Goal: Contribute content

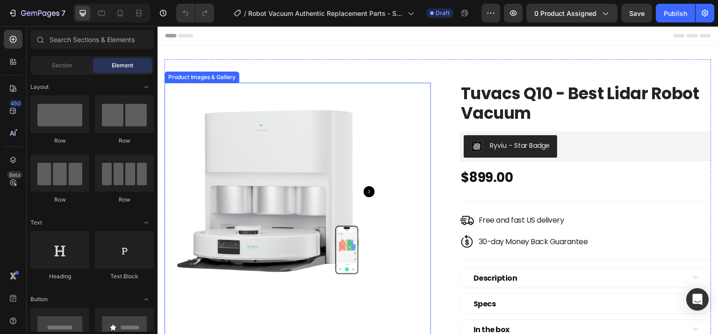
click at [344, 169] on img at bounding box center [274, 192] width 218 height 218
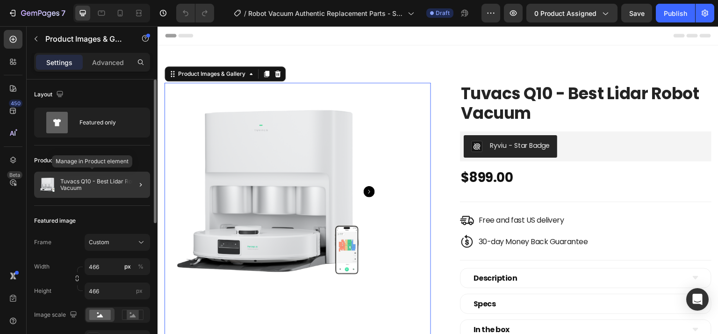
click at [110, 186] on p "Tuvacs Q10 - Best Lidar Robot Vacuum" at bounding box center [103, 184] width 86 height 13
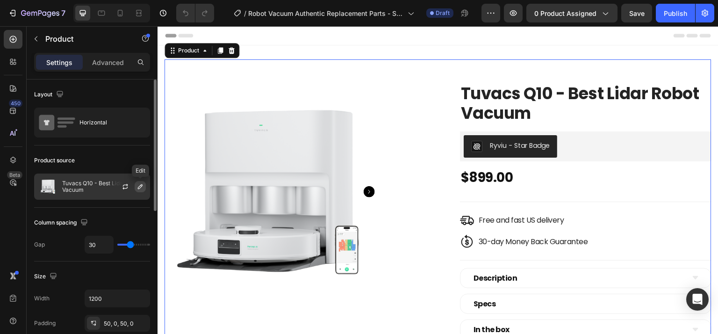
click at [138, 186] on icon "button" at bounding box center [139, 186] width 7 height 7
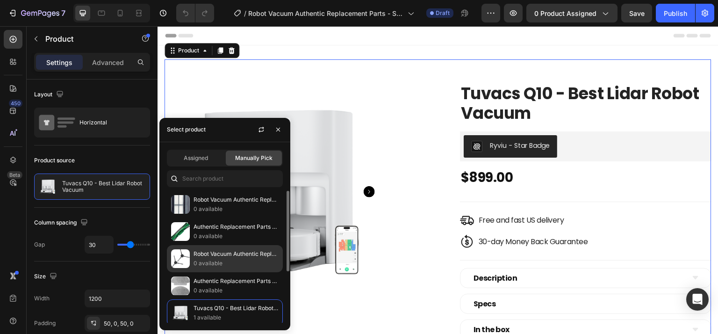
click at [224, 263] on p "0 available" at bounding box center [235, 262] width 85 height 9
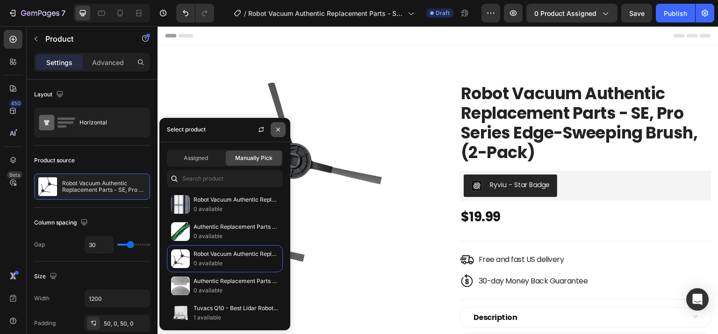
click at [277, 131] on icon "button" at bounding box center [277, 129] width 7 height 7
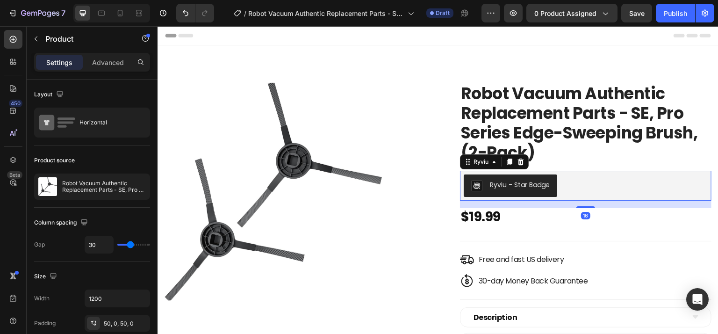
click at [544, 185] on div "Ryviu - Star Badge" at bounding box center [520, 185] width 60 height 10
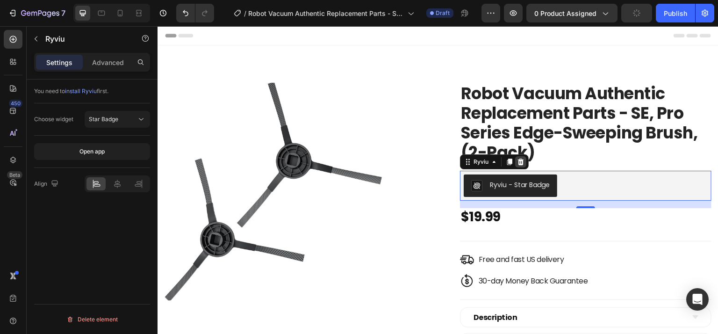
click at [518, 161] on icon at bounding box center [521, 161] width 6 height 7
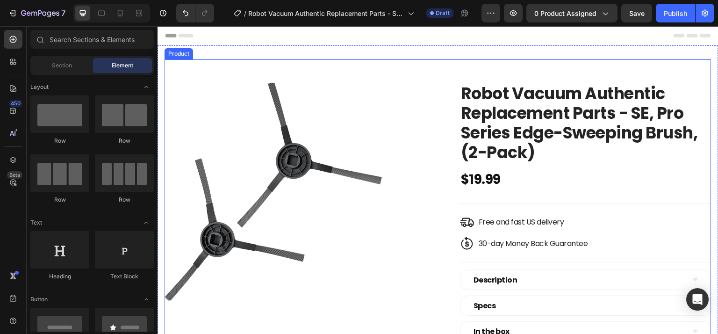
scroll to position [93, 0]
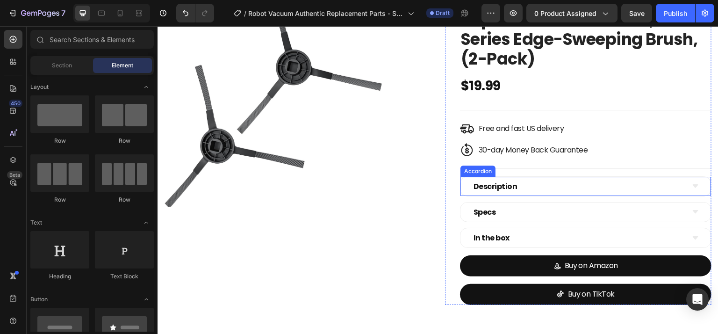
click at [693, 181] on div "Description" at bounding box center [586, 186] width 250 height 19
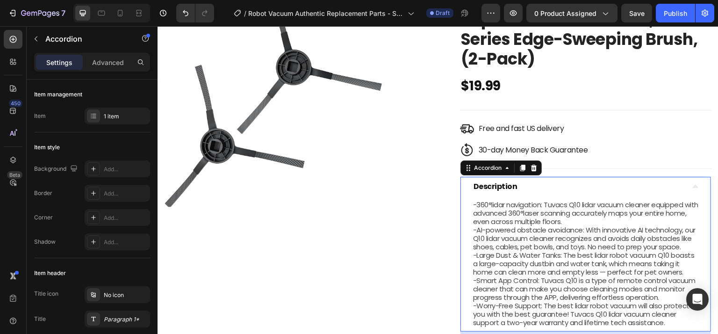
click at [693, 181] on div "Description" at bounding box center [586, 186] width 250 height 19
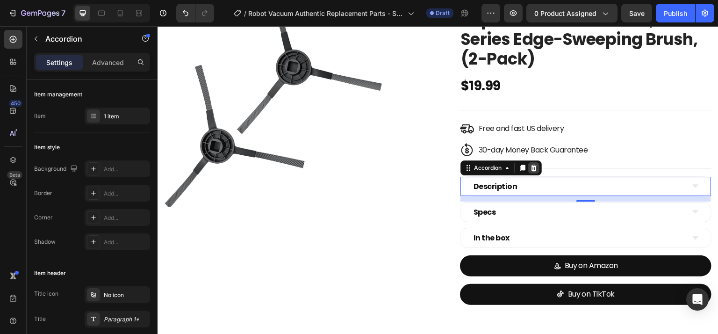
click at [530, 168] on icon at bounding box center [533, 167] width 7 height 7
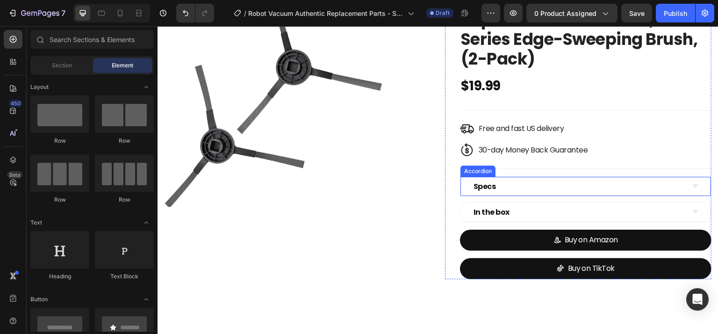
click at [551, 180] on div "Specs" at bounding box center [578, 186] width 212 height 12
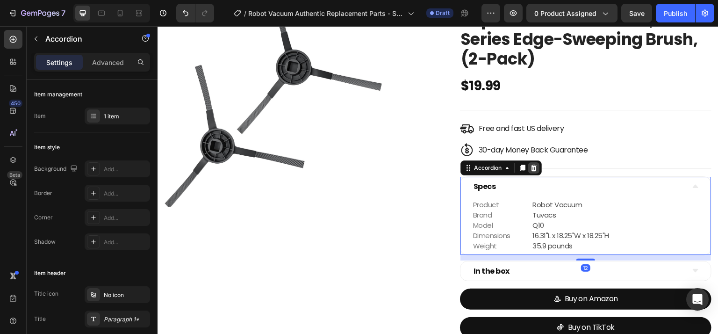
click at [531, 169] on icon at bounding box center [534, 167] width 6 height 7
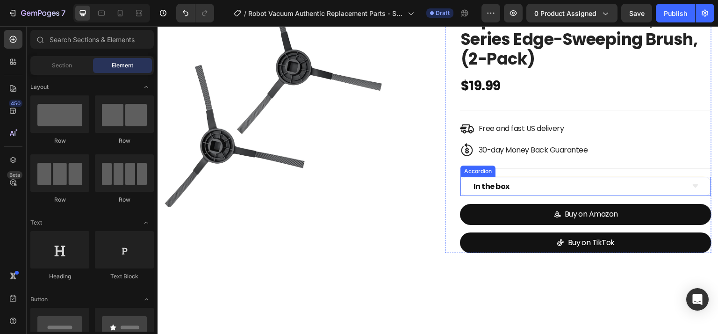
click at [545, 186] on div "In the box" at bounding box center [578, 186] width 212 height 12
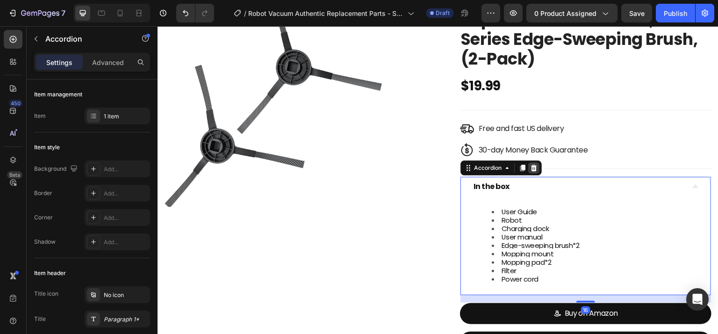
click at [535, 168] on div at bounding box center [533, 167] width 11 height 11
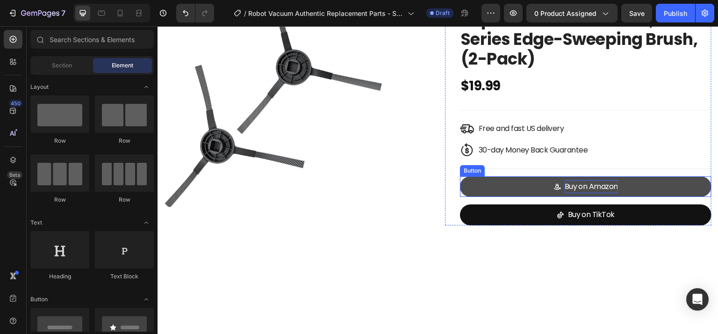
click at [570, 185] on div "Buy on Amazon" at bounding box center [592, 187] width 54 height 14
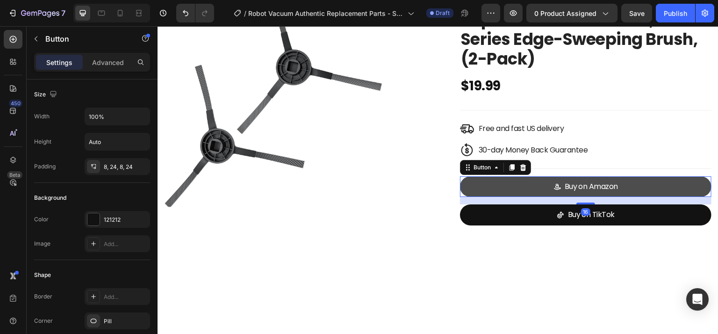
click at [515, 185] on link "Buy on Amazon" at bounding box center [585, 186] width 251 height 21
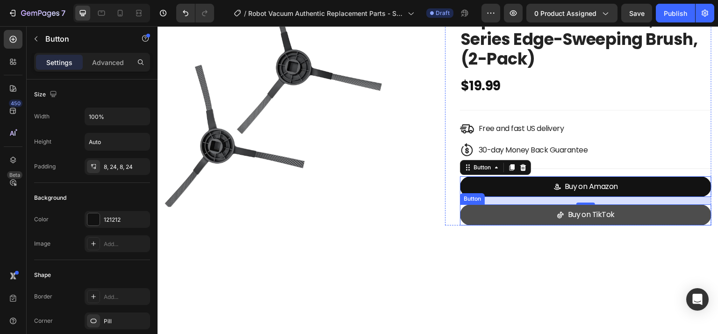
click at [626, 211] on link "Buy on TikTok" at bounding box center [585, 214] width 251 height 21
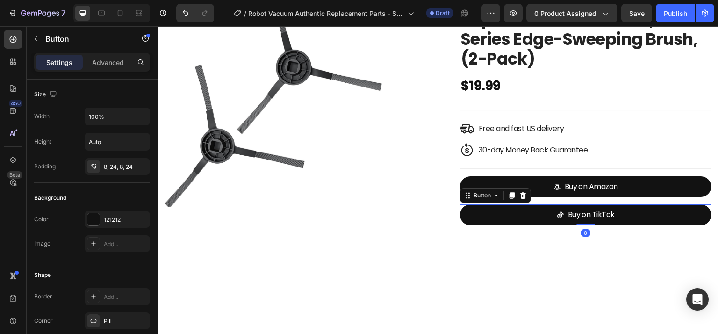
click at [520, 197] on icon at bounding box center [523, 195] width 6 height 7
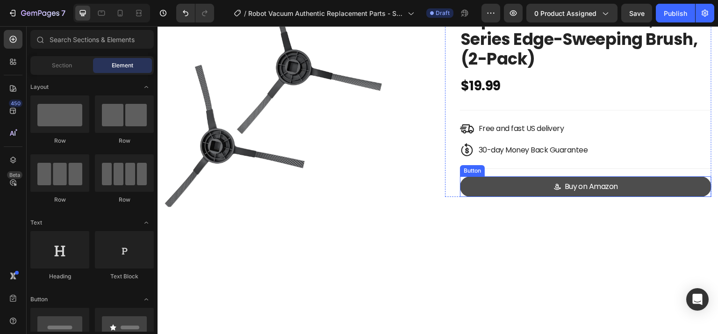
click at [632, 183] on link "Buy on Amazon" at bounding box center [585, 186] width 251 height 21
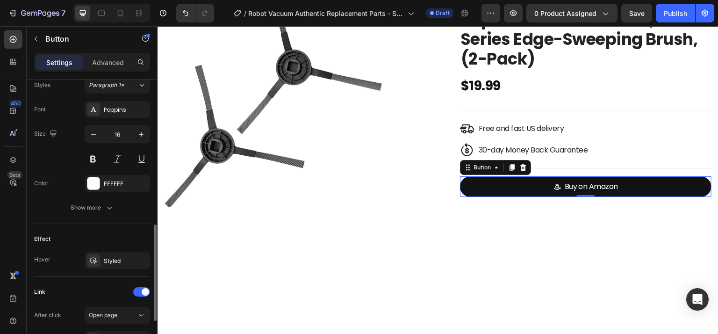
scroll to position [514, 0]
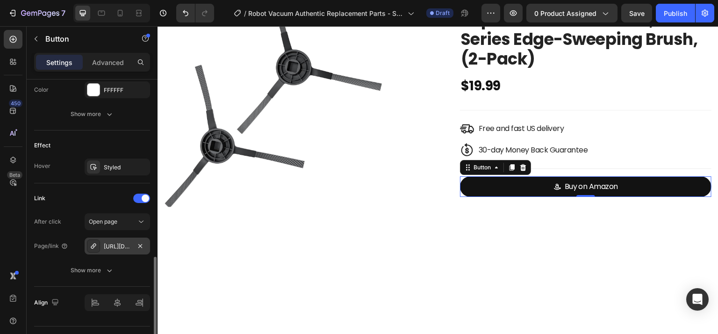
click at [119, 244] on div "[URL][DOMAIN_NAME]" at bounding box center [117, 246] width 27 height 8
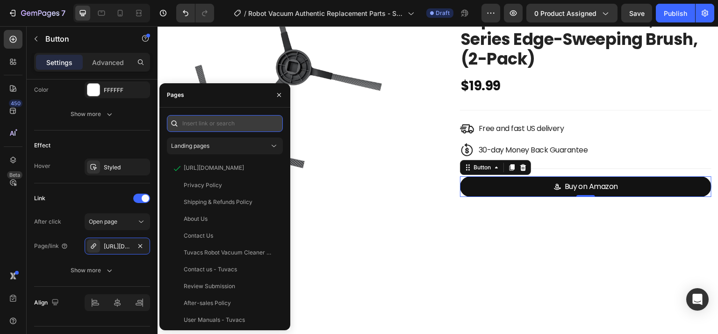
click at [220, 125] on input "text" at bounding box center [225, 123] width 116 height 17
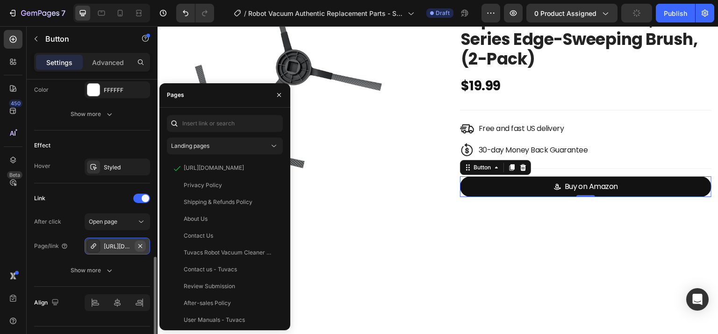
click at [143, 242] on icon "button" at bounding box center [139, 245] width 7 height 7
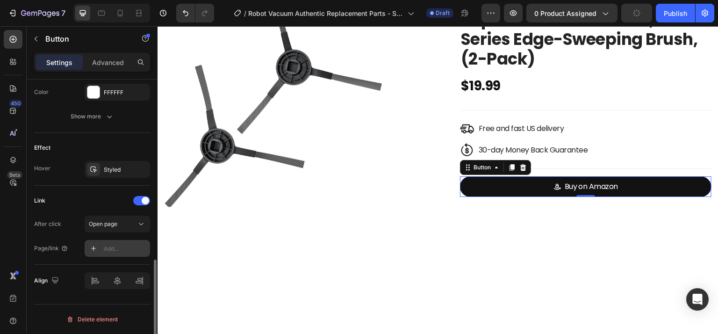
scroll to position [510, 0]
click at [119, 248] on div "Add..." at bounding box center [126, 250] width 44 height 8
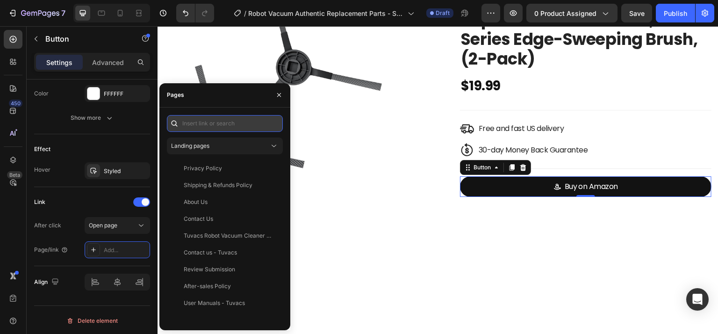
click at [215, 122] on input "text" at bounding box center [225, 123] width 116 height 17
paste input "[URL][DOMAIN_NAME]"
type input "[URL][DOMAIN_NAME]"
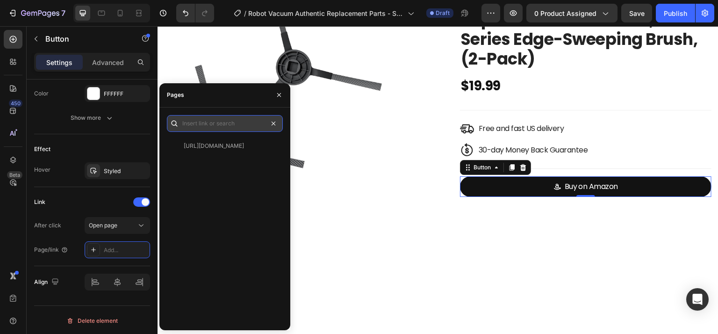
scroll to position [0, 0]
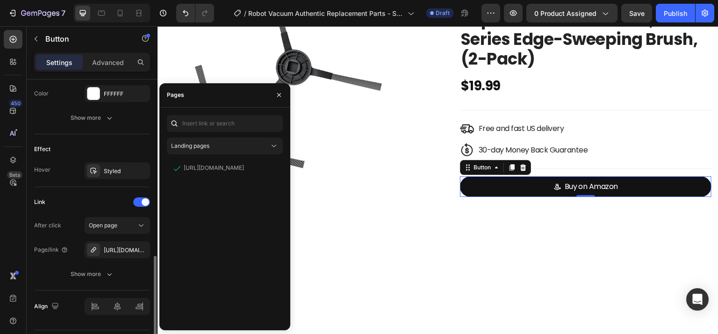
click at [60, 235] on div "After click Open page Page/link [URL][DOMAIN_NAME] Show more" at bounding box center [92, 249] width 116 height 65
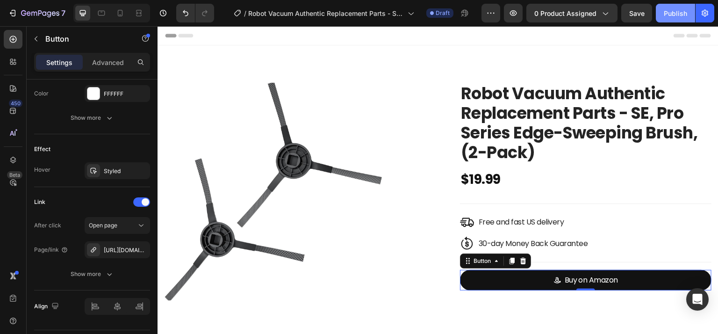
click at [672, 10] on div "Publish" at bounding box center [675, 13] width 23 height 10
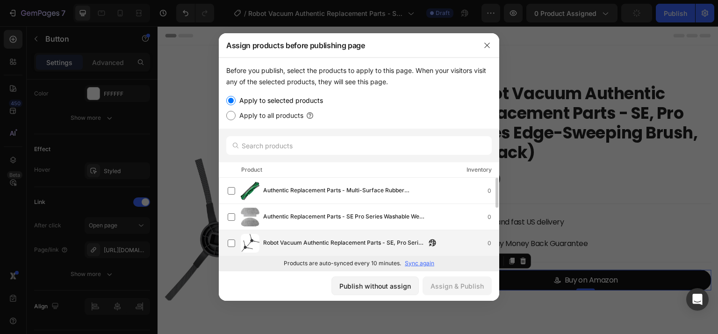
click at [320, 235] on div "Robot Vacuum Authentic Replacement Parts - SE, Pro Series Edge-Sweeping Brush, …" at bounding box center [363, 243] width 271 height 19
click at [473, 282] on div "Assign & Publish" at bounding box center [456, 286] width 53 height 10
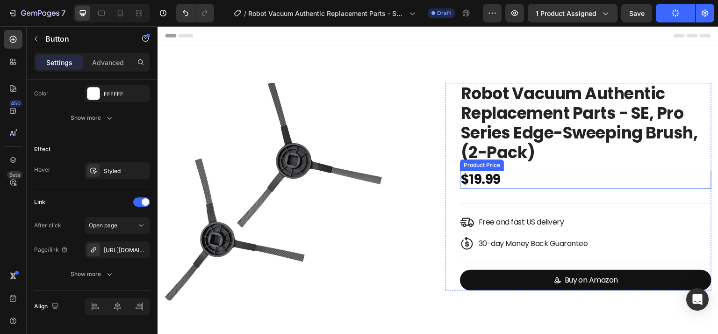
scroll to position [140, 0]
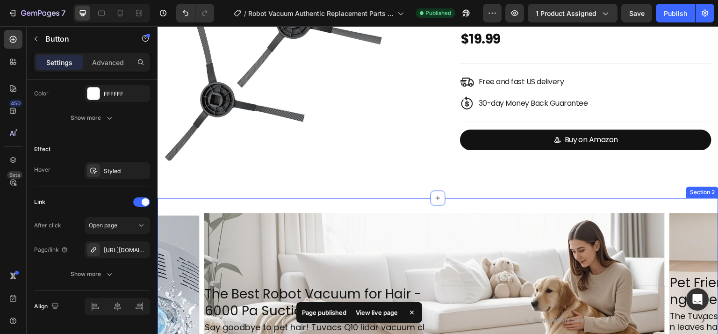
click at [590, 206] on div "The Best Robot Vacuum for Hair -6000 Pa Suction Heading Say goodbye to pet hair…" at bounding box center [437, 330] width 561 height 265
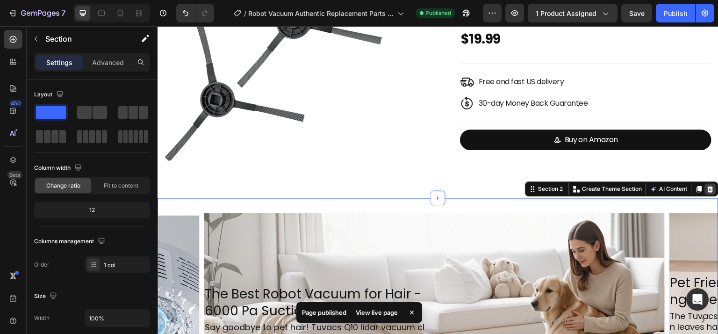
click at [708, 189] on icon at bounding box center [711, 189] width 6 height 7
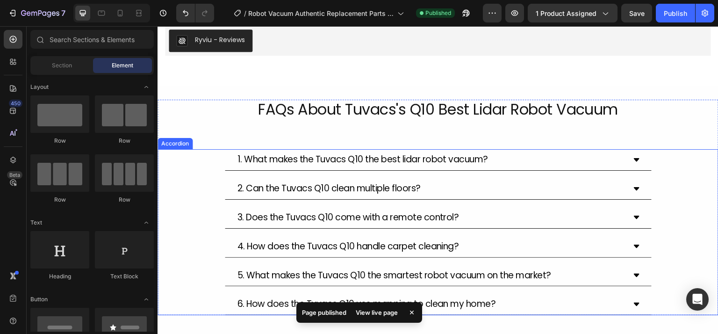
scroll to position [280, 0]
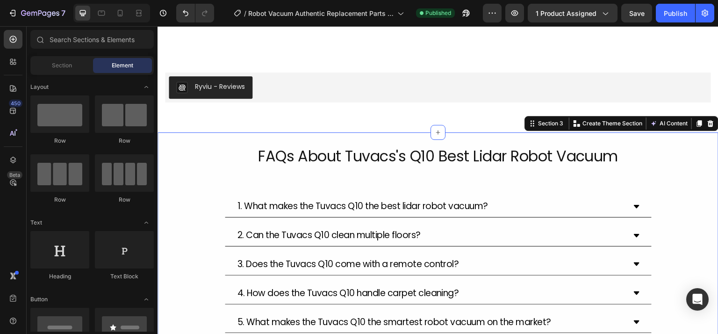
click at [587, 140] on div "FAQs About Tuvacs's Q10 Best Lidar Robot Vacuum Heading 1. What makes the Tuvac…" at bounding box center [437, 253] width 561 height 243
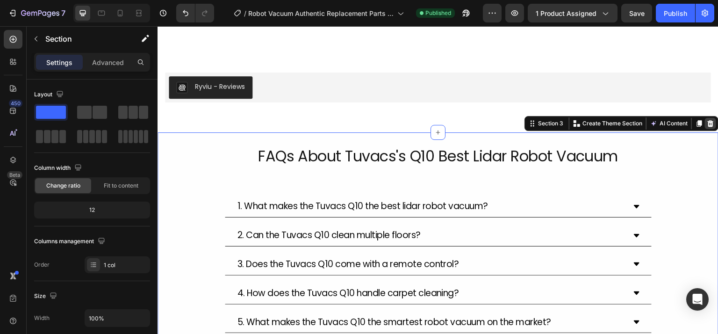
click at [707, 122] on icon at bounding box center [710, 123] width 7 height 7
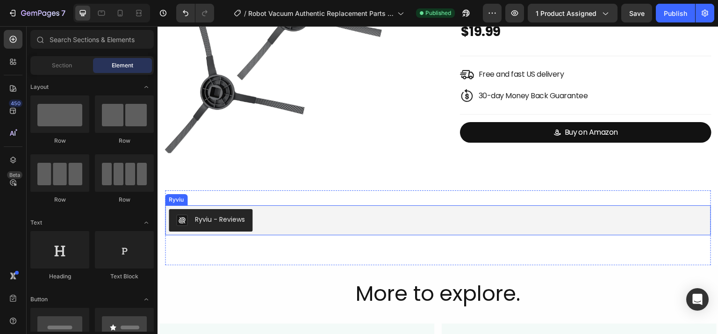
scroll to position [0, 0]
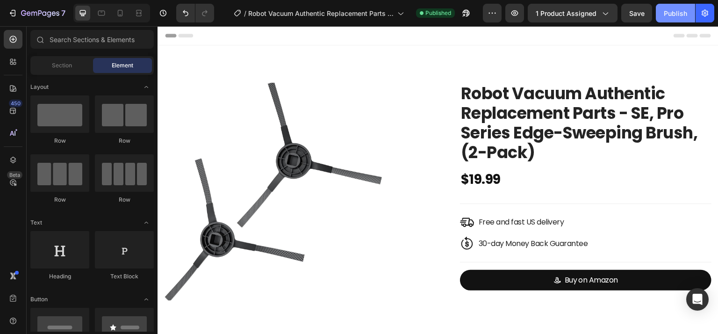
click at [674, 8] on div "Publish" at bounding box center [675, 13] width 23 height 10
click at [519, 11] on icon "button" at bounding box center [514, 12] width 9 height 9
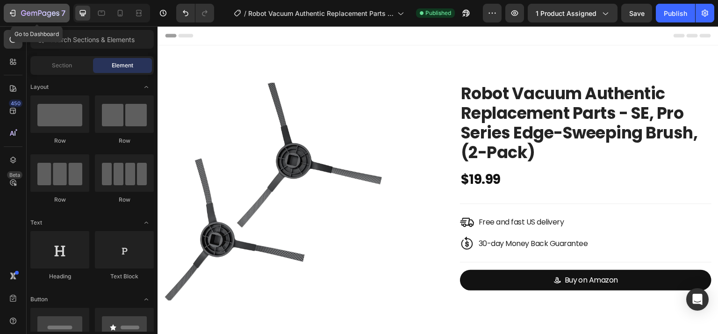
click at [29, 7] on div "7" at bounding box center [43, 12] width 44 height 11
